Goal: Information Seeking & Learning: Find specific fact

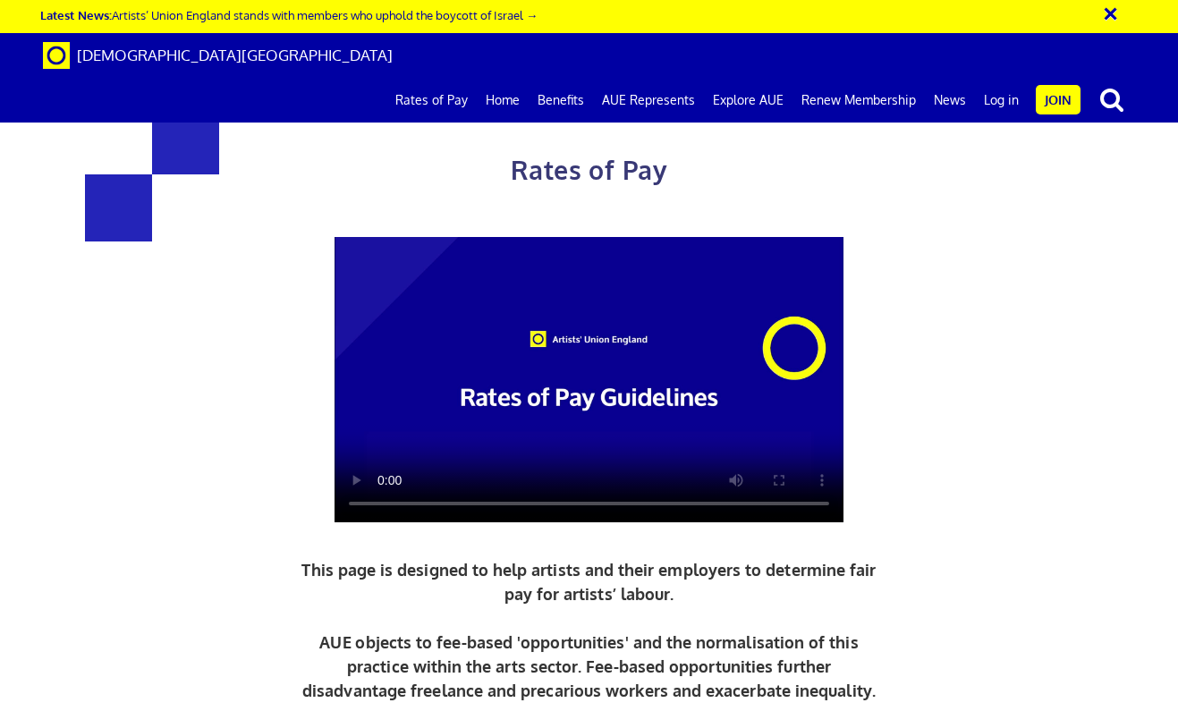
scroll to position [719, 0]
drag, startPoint x: 280, startPoint y: 204, endPoint x: 460, endPoint y: 284, distance: 196.9
copy div "216.63 a day ½ £119.15 per ½ day £27.08 an hour"
drag, startPoint x: 651, startPoint y: 202, endPoint x: 871, endPoint y: 292, distance: 237.8
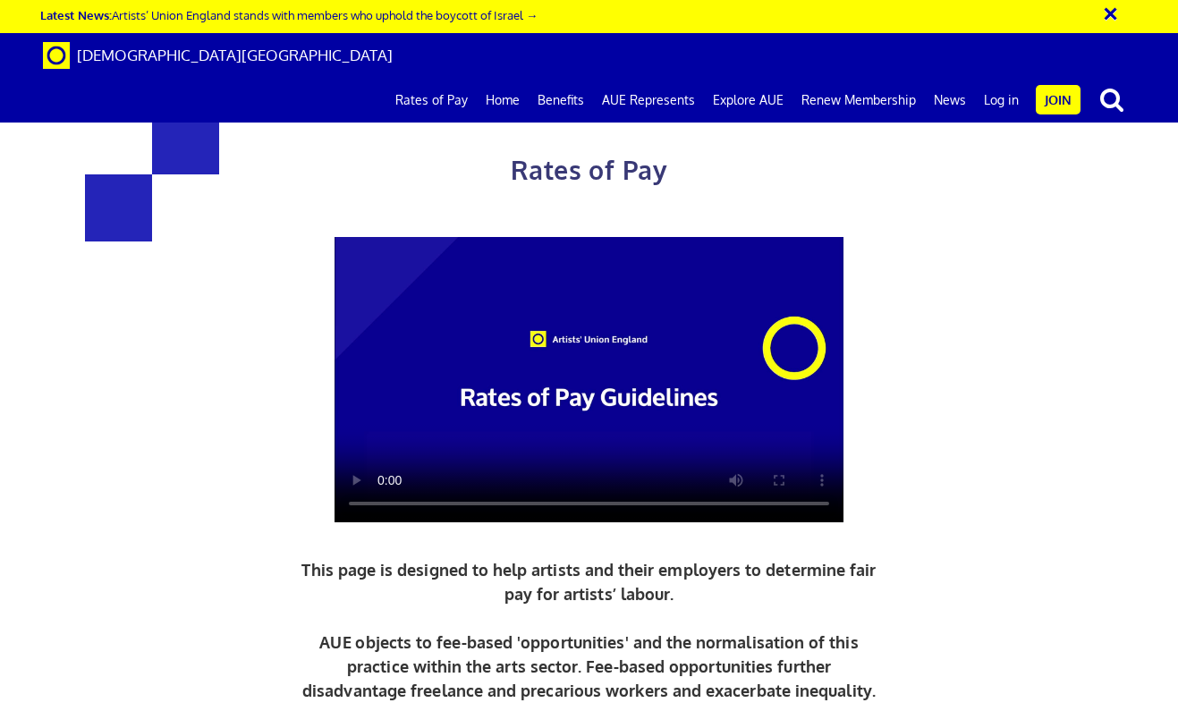
copy div "£284.31 a day ½ £156.38 per ½ day £35.54 an hour"
drag, startPoint x: 255, startPoint y: 423, endPoint x: 465, endPoint y: 500, distance: 223.8
copy div "£352.01 a day ½ £193.61 per ½ day £44.00 an hour"
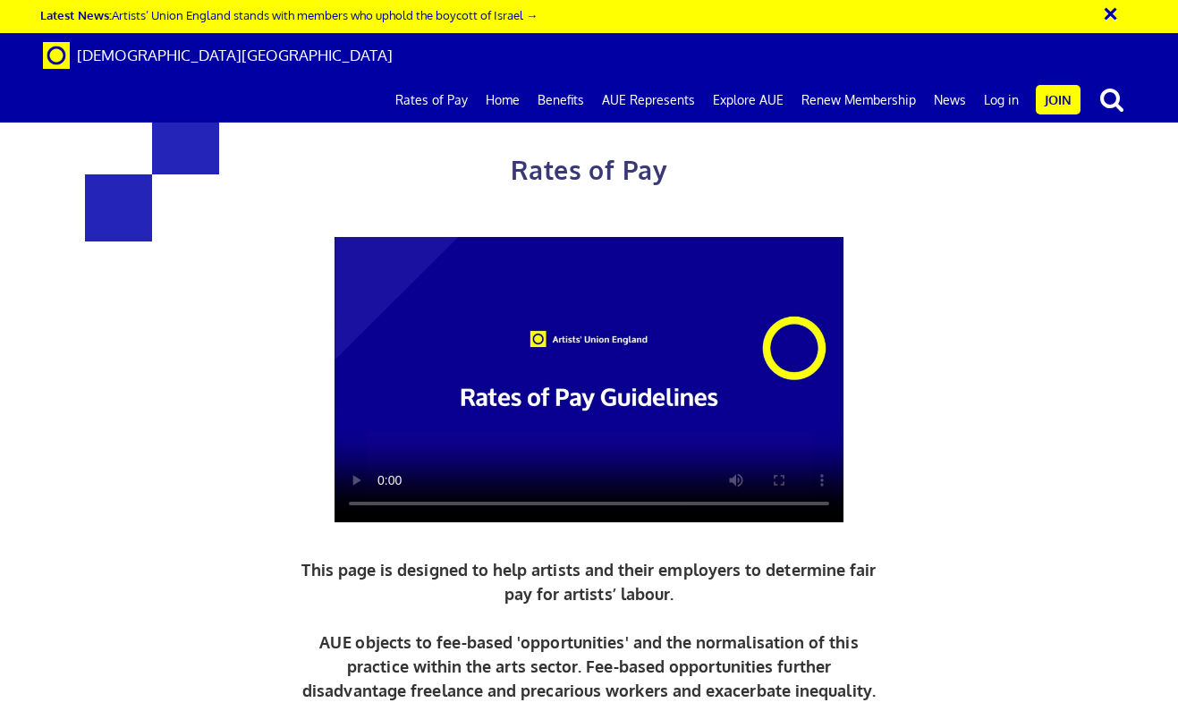
drag, startPoint x: 647, startPoint y: 418, endPoint x: 884, endPoint y: 499, distance: 250.6
copy div "£387.21 a day ½ £212.97 per ½ day £48.40 an hour"
